Goal: Check status: Check status

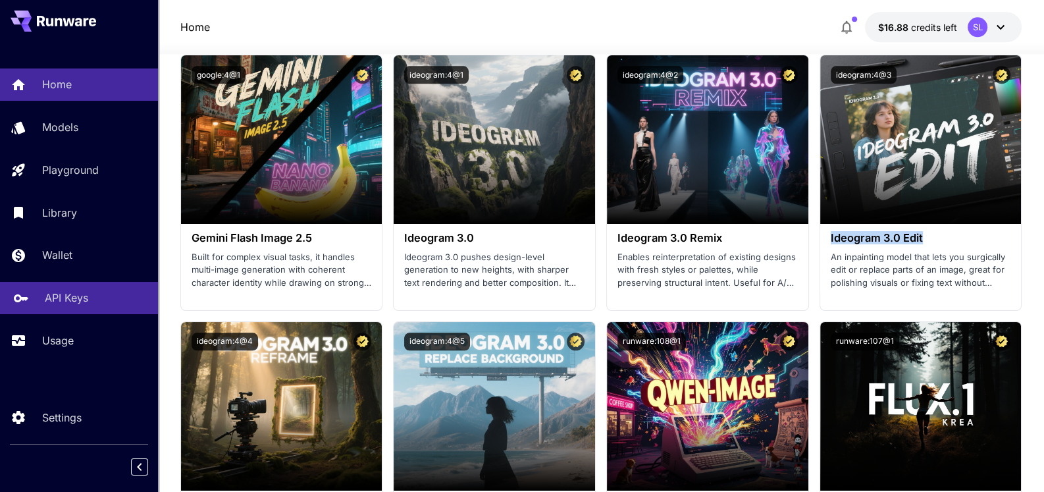
scroll to position [1738, 0]
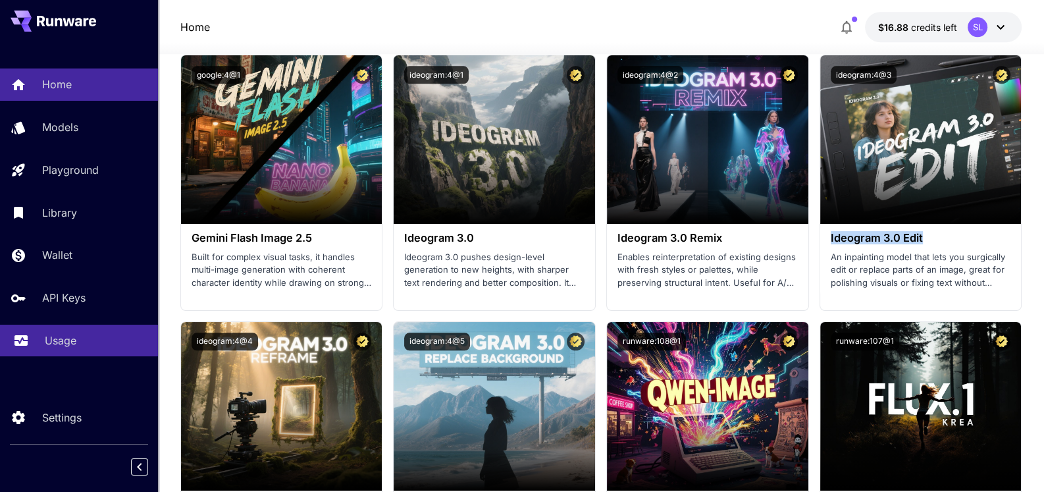
click at [69, 338] on p "Usage" at bounding box center [61, 340] width 32 height 16
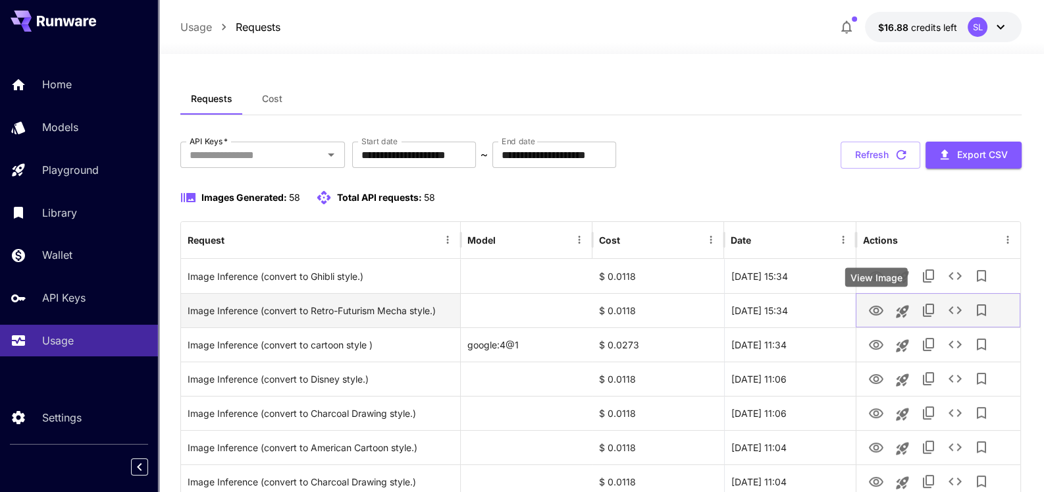
click at [870, 311] on icon "View Image" at bounding box center [876, 310] width 14 height 10
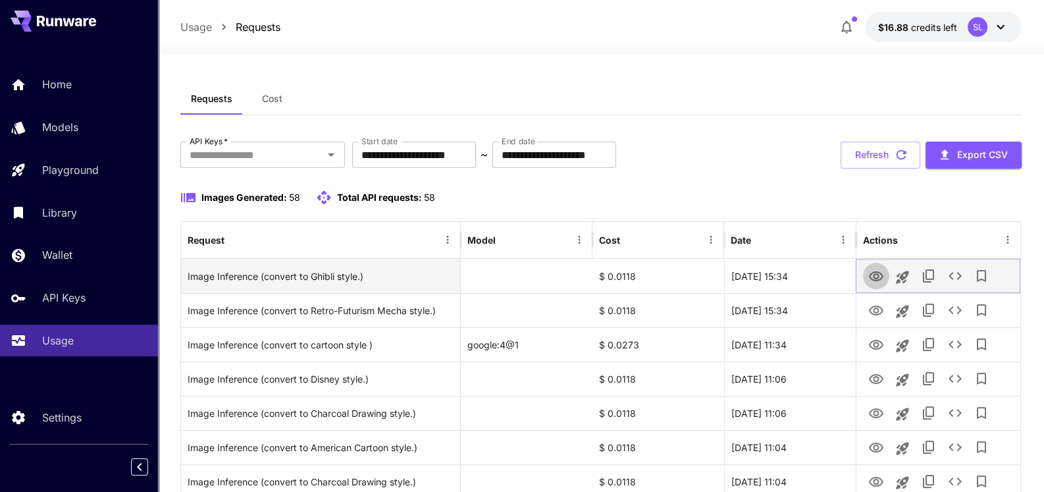
click at [878, 277] on icon "View Image" at bounding box center [876, 276] width 14 height 10
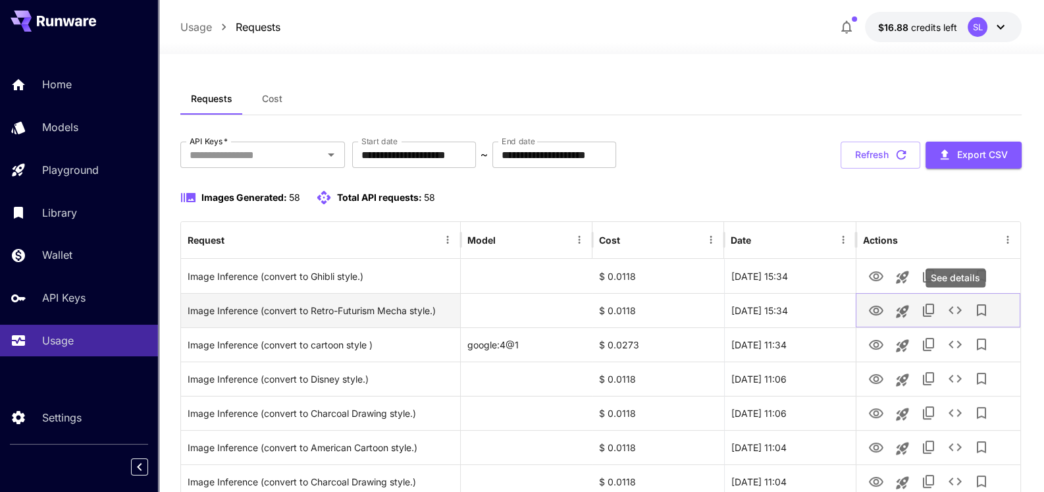
click at [958, 312] on icon "See details" at bounding box center [955, 310] width 13 height 8
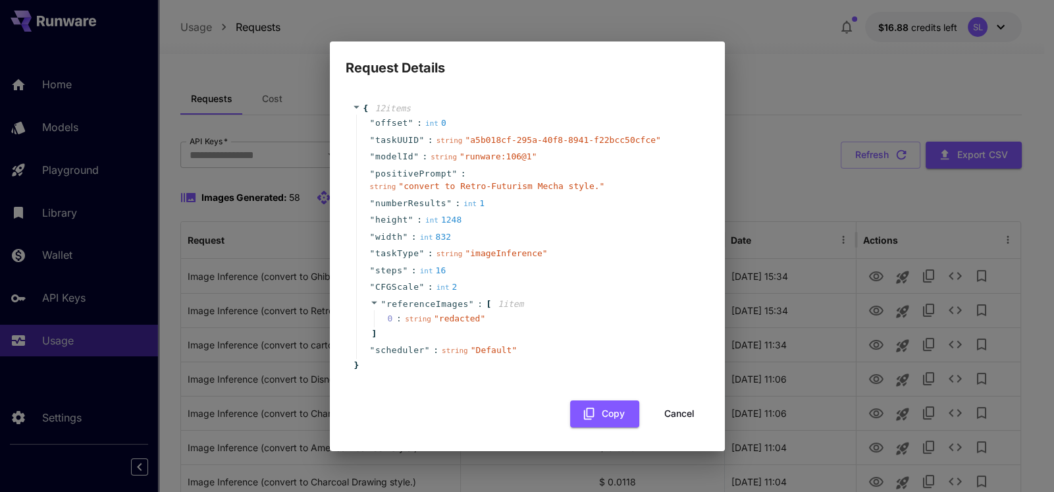
click at [678, 402] on button "Cancel" at bounding box center [679, 413] width 59 height 27
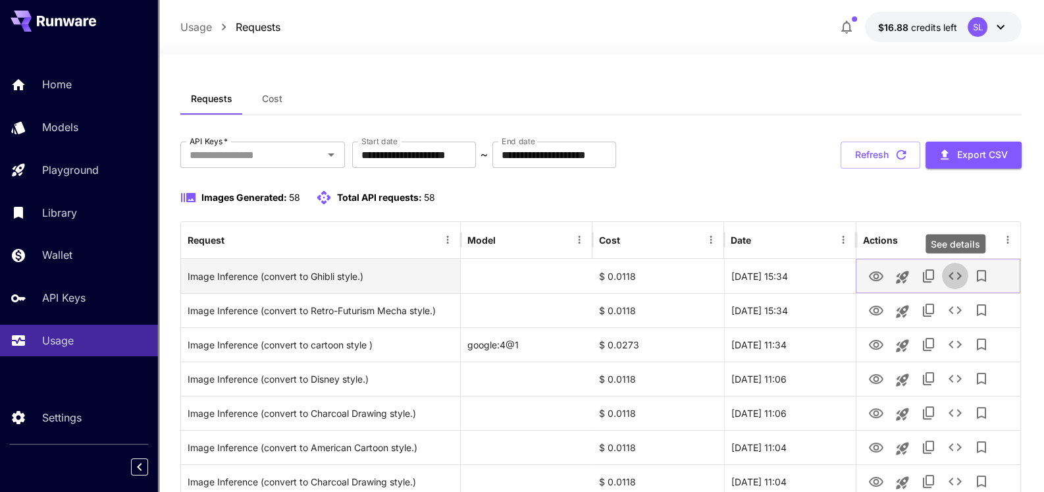
click at [958, 281] on icon "See details" at bounding box center [955, 276] width 16 height 16
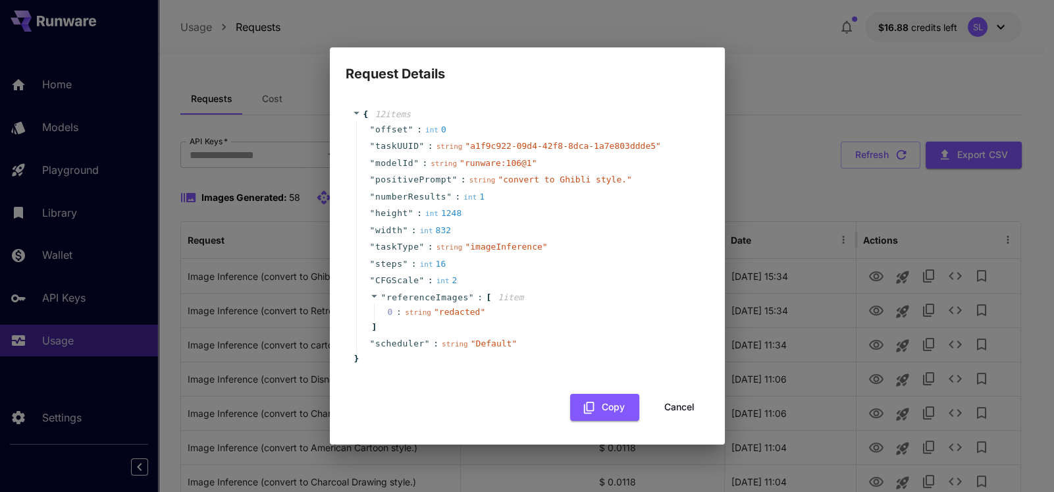
click at [681, 407] on button "Cancel" at bounding box center [679, 407] width 59 height 27
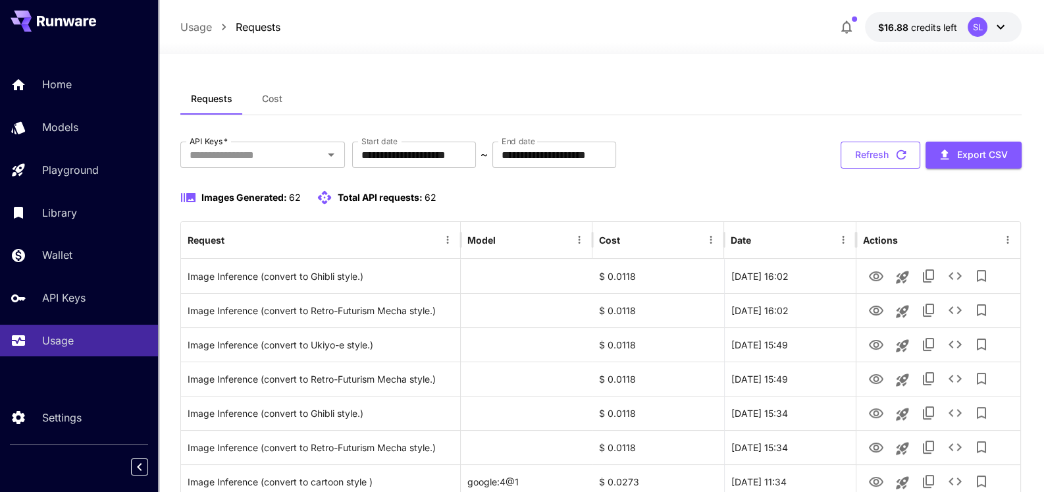
click at [869, 155] on button "Refresh" at bounding box center [881, 155] width 80 height 27
